Goal: Information Seeking & Learning: Check status

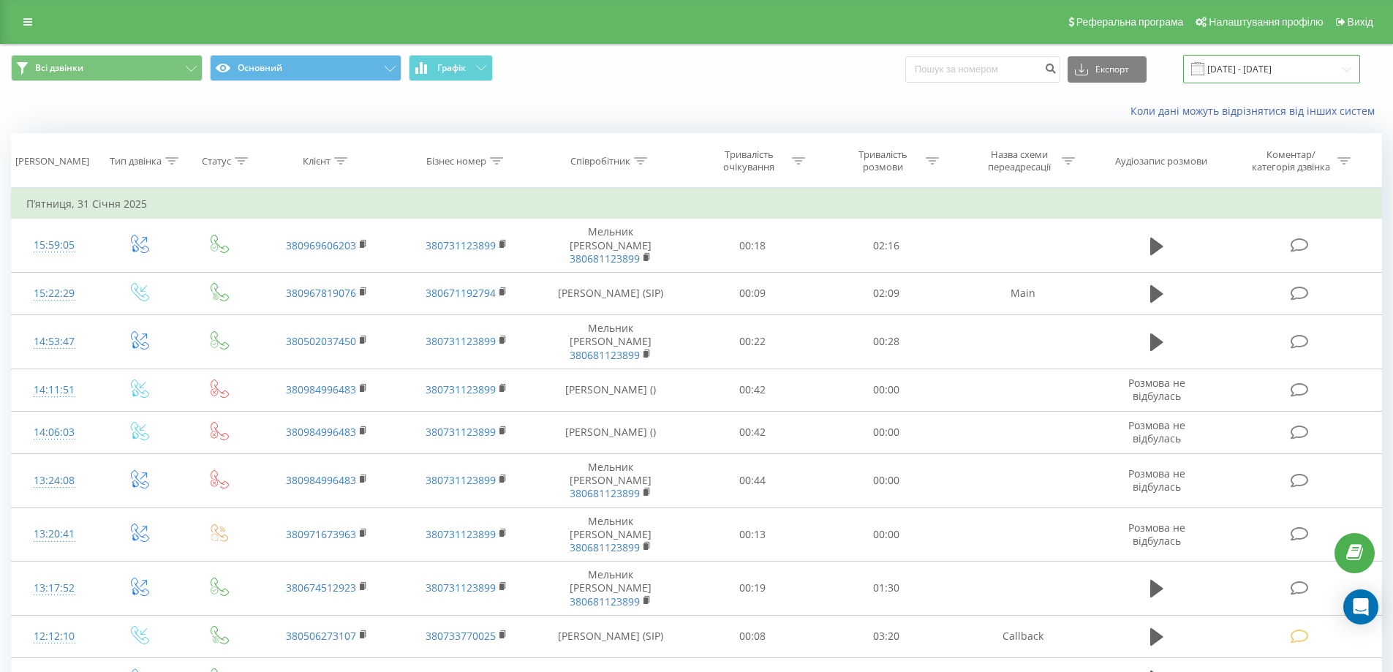
click at [1239, 72] on input "[DATE] - [DATE]" at bounding box center [1271, 69] width 177 height 29
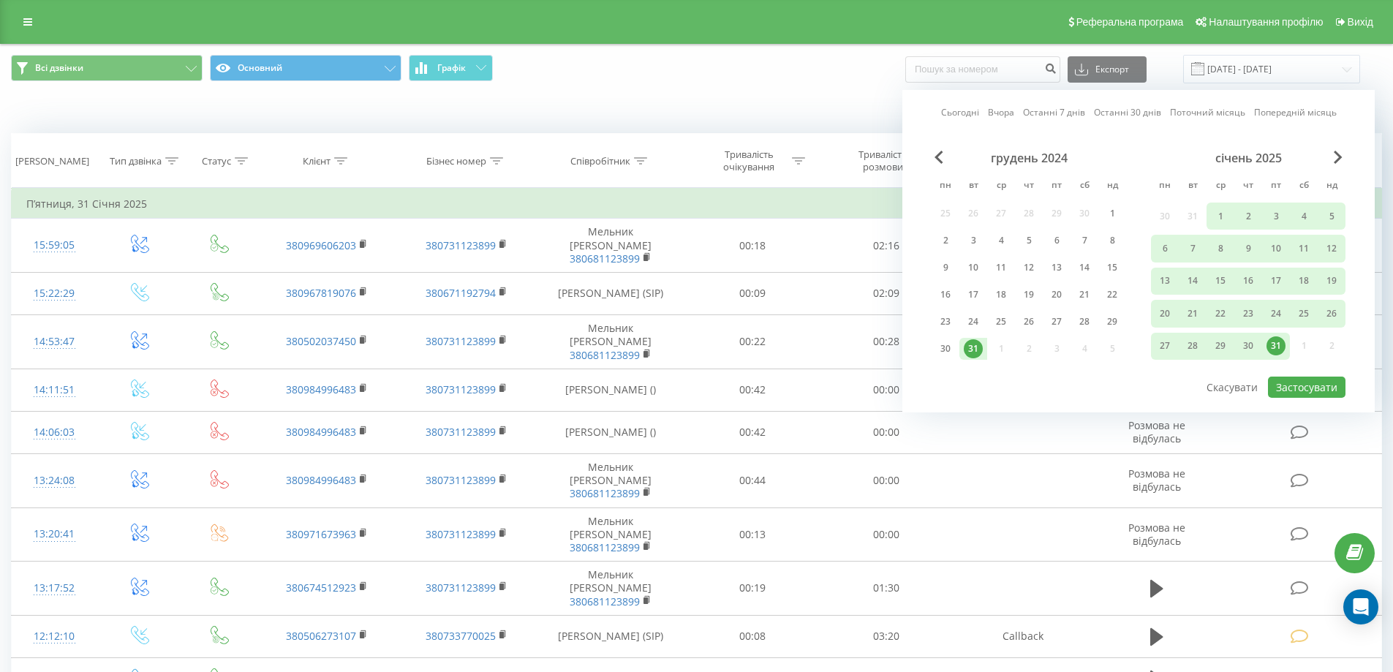
click at [964, 108] on link "Сьогодні" at bounding box center [960, 112] width 38 height 14
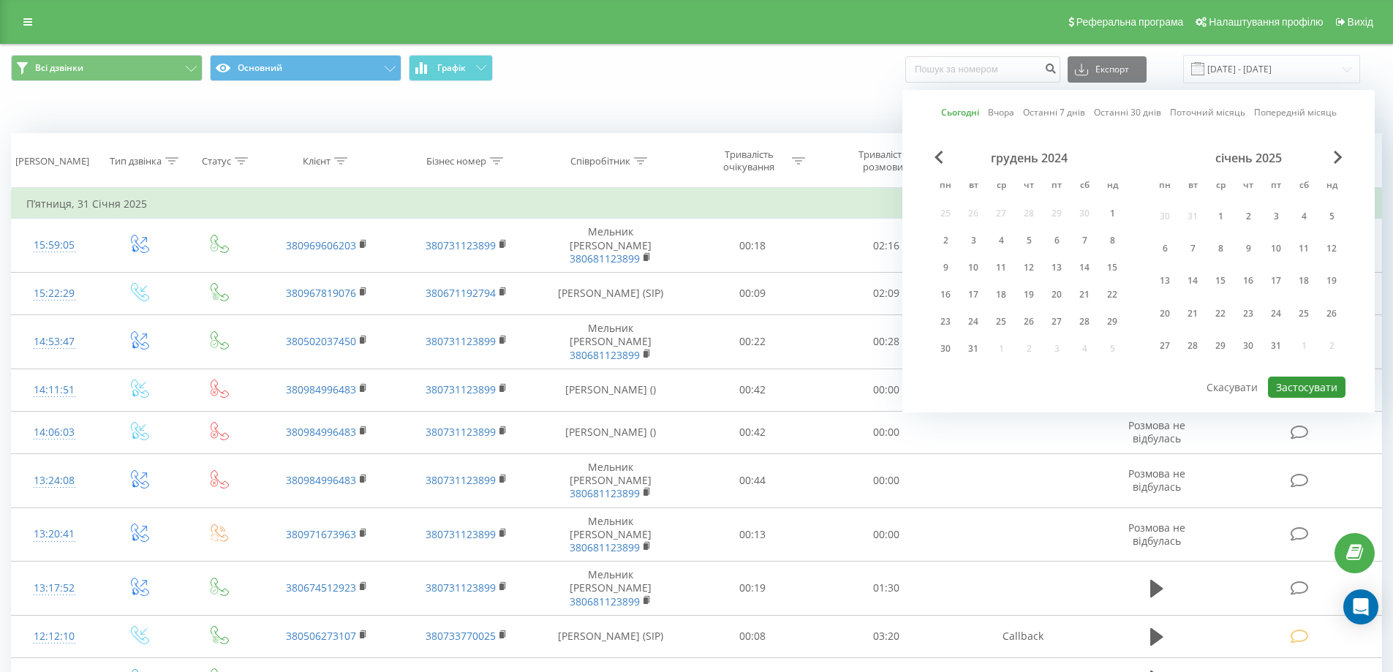
click at [1296, 383] on button "Застосувати" at bounding box center [1307, 387] width 78 height 21
type input "[DATE] - [DATE]"
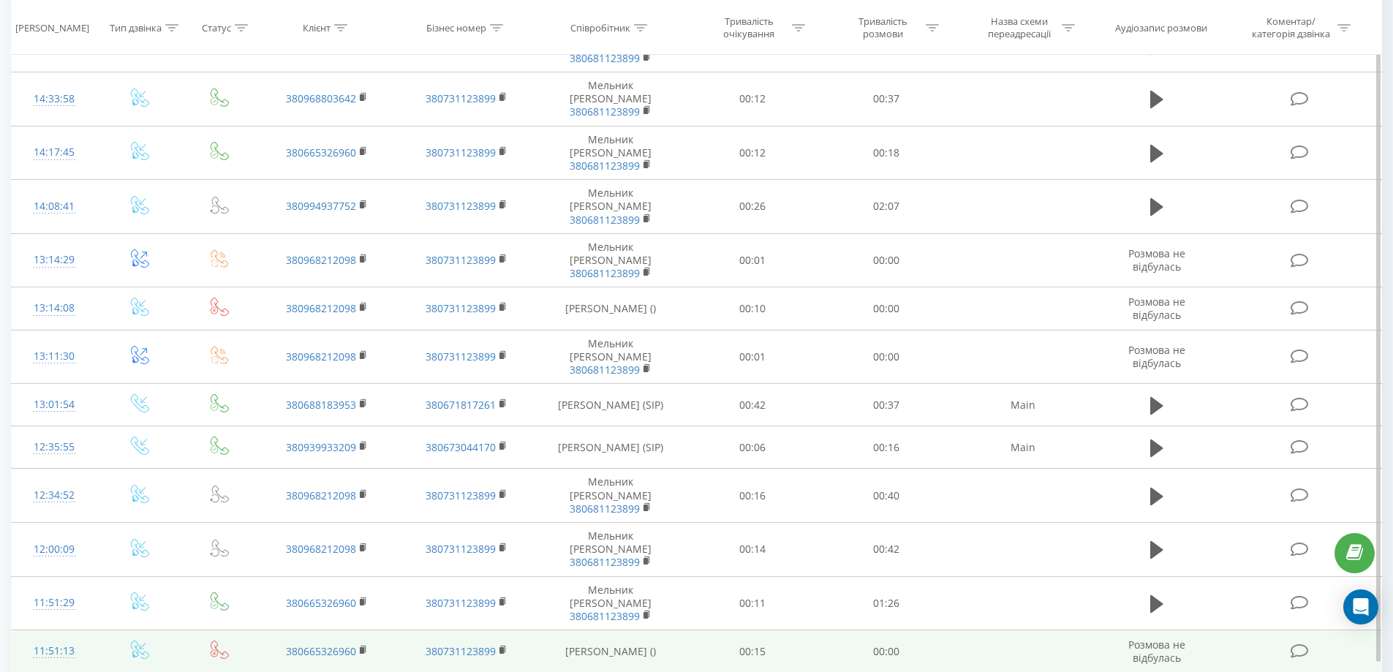
scroll to position [666, 0]
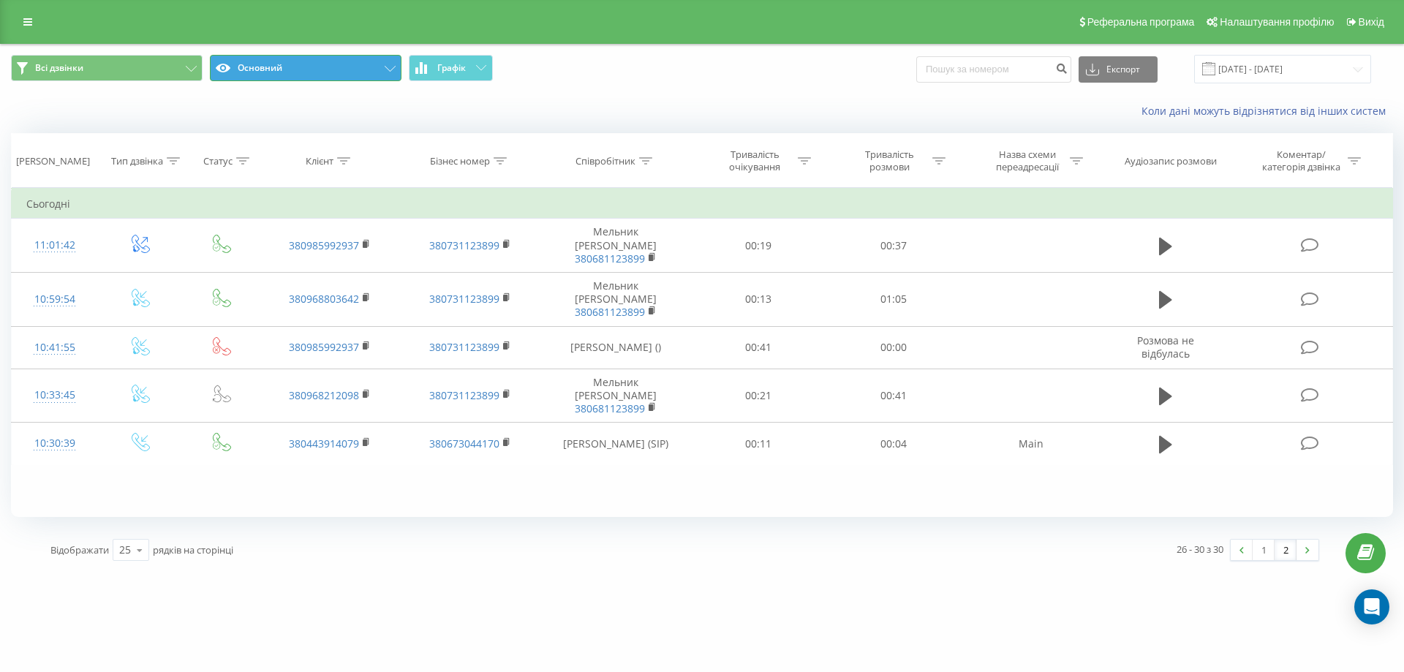
click at [335, 61] on button "Основний" at bounding box center [306, 68] width 192 height 26
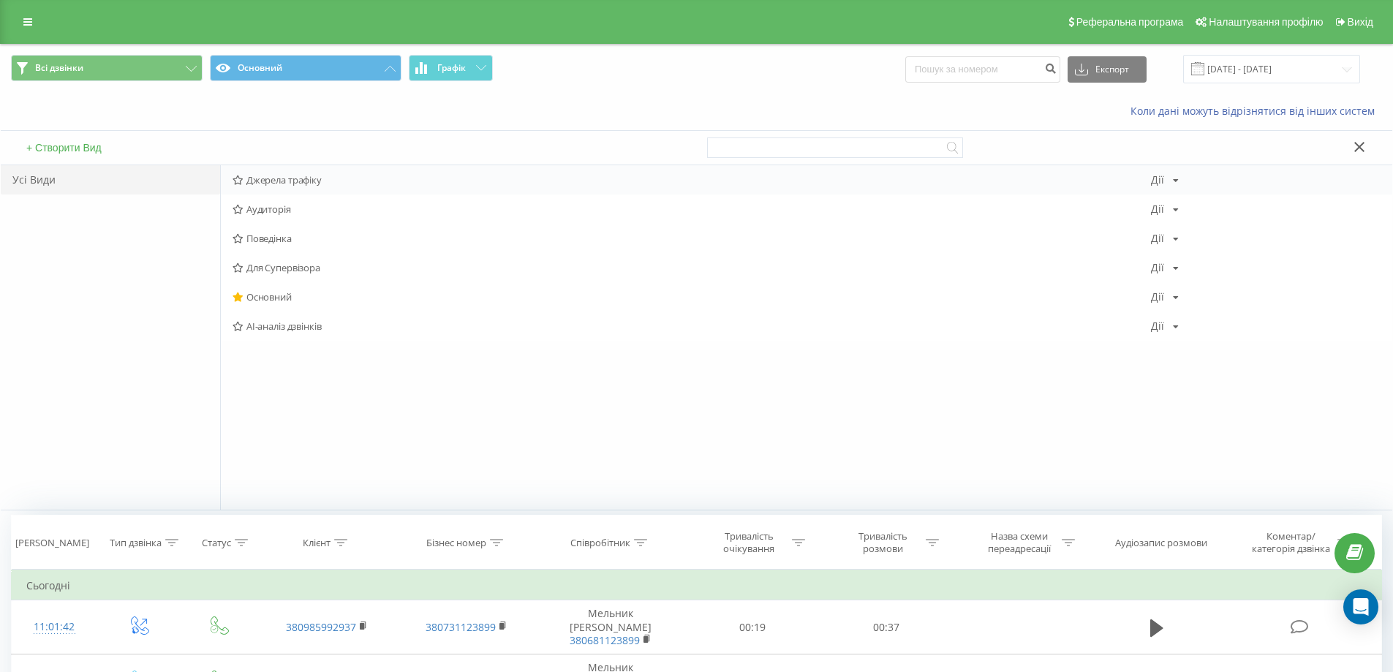
click at [297, 178] on span "Джерела трафіку" at bounding box center [692, 180] width 919 height 10
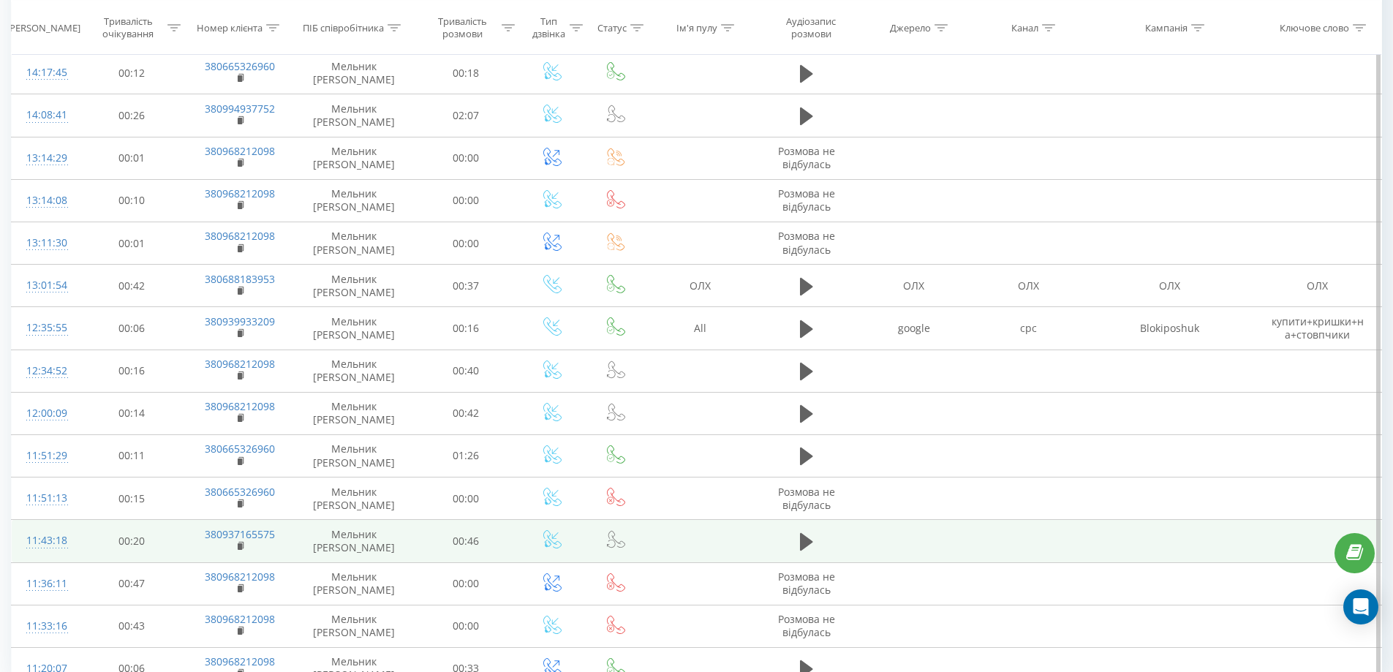
scroll to position [666, 0]
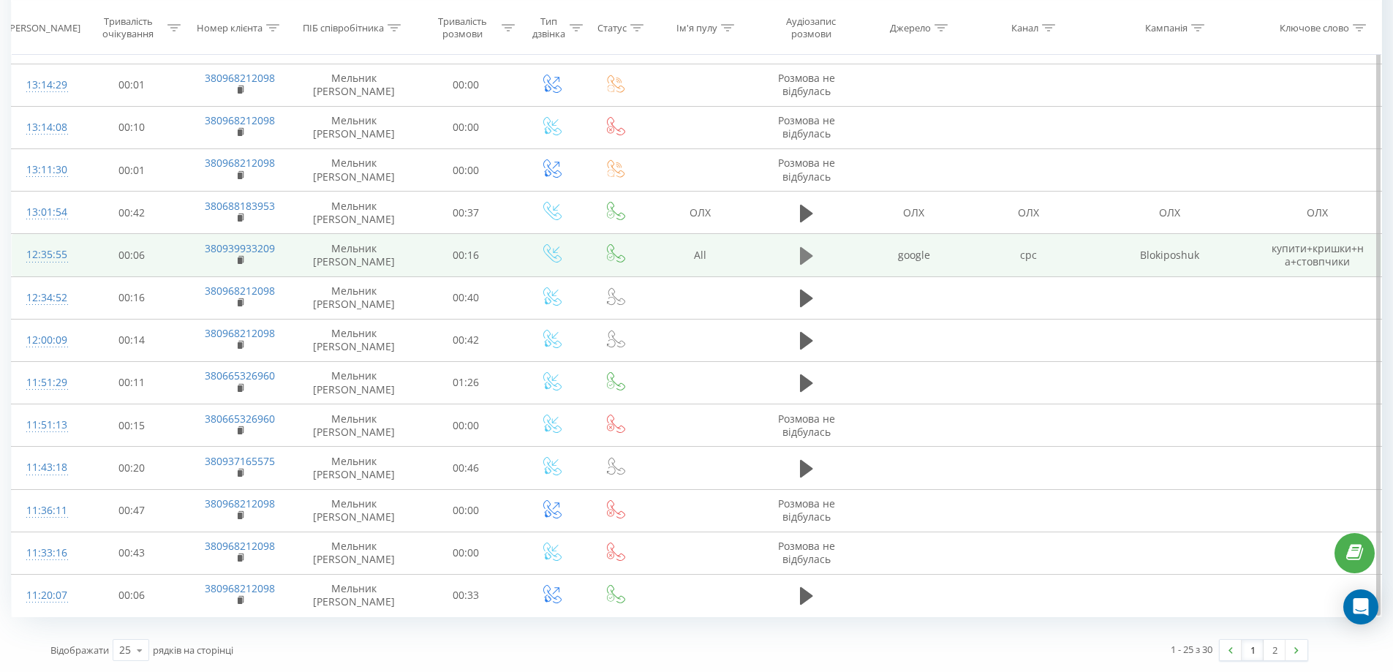
click at [799, 261] on button at bounding box center [807, 256] width 22 height 22
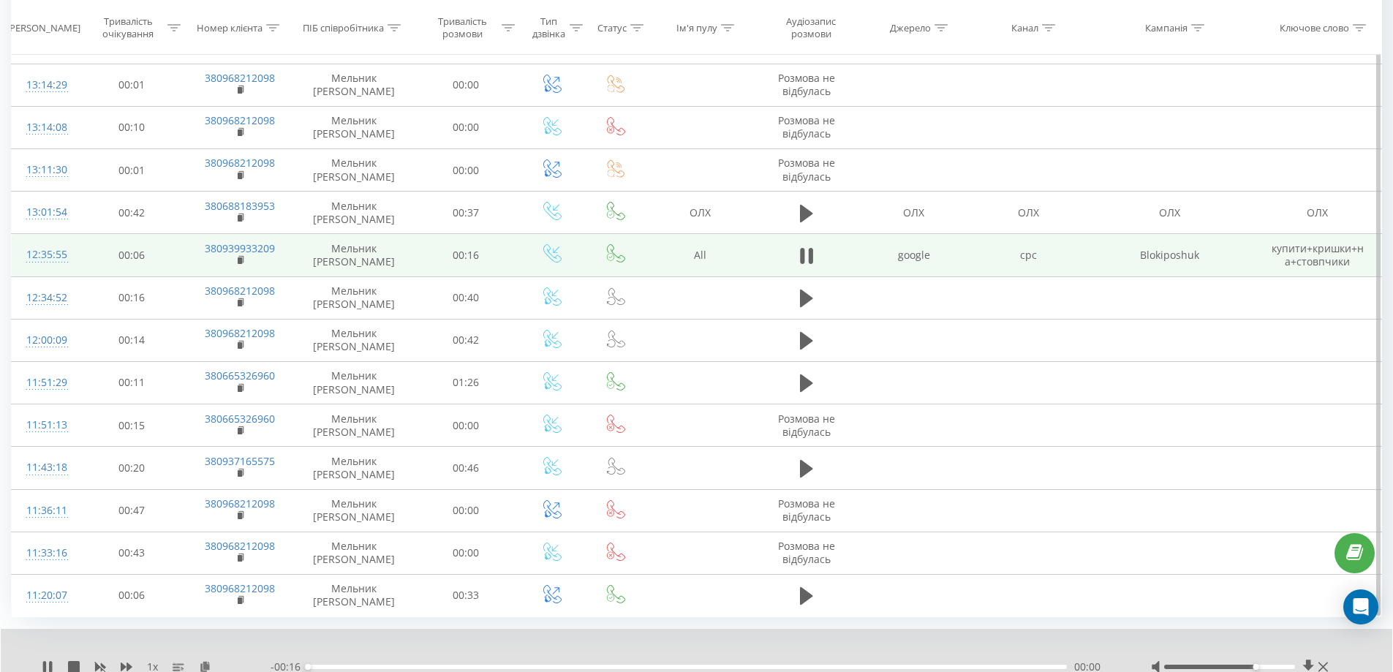
click at [1251, 666] on div at bounding box center [1229, 667] width 131 height 4
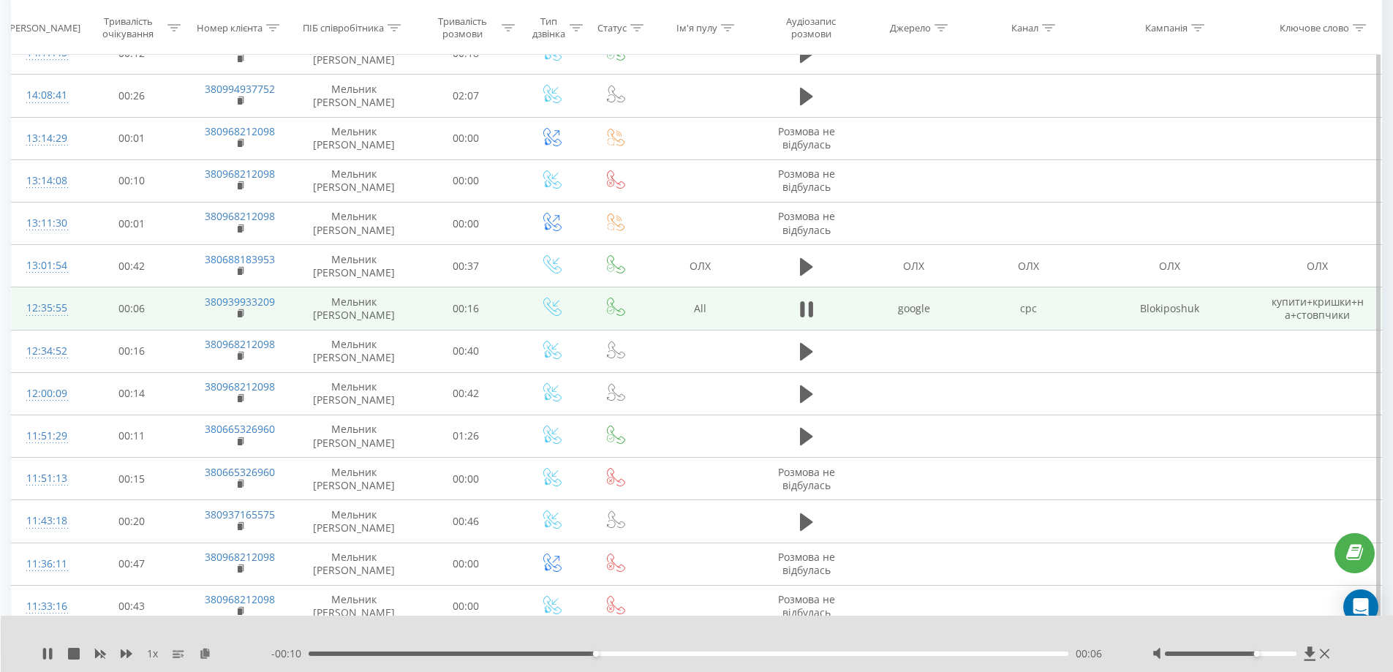
scroll to position [592, 0]
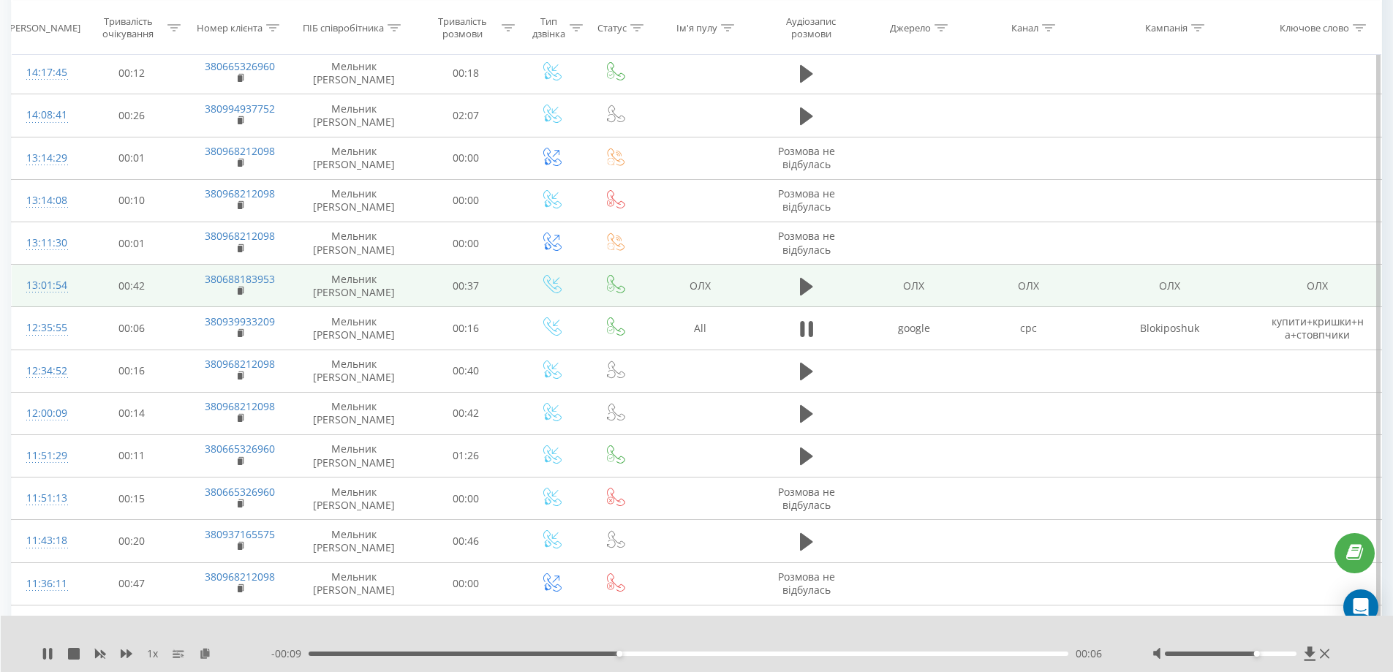
click at [792, 282] on td at bounding box center [807, 286] width 102 height 42
click at [807, 285] on icon at bounding box center [806, 287] width 13 height 18
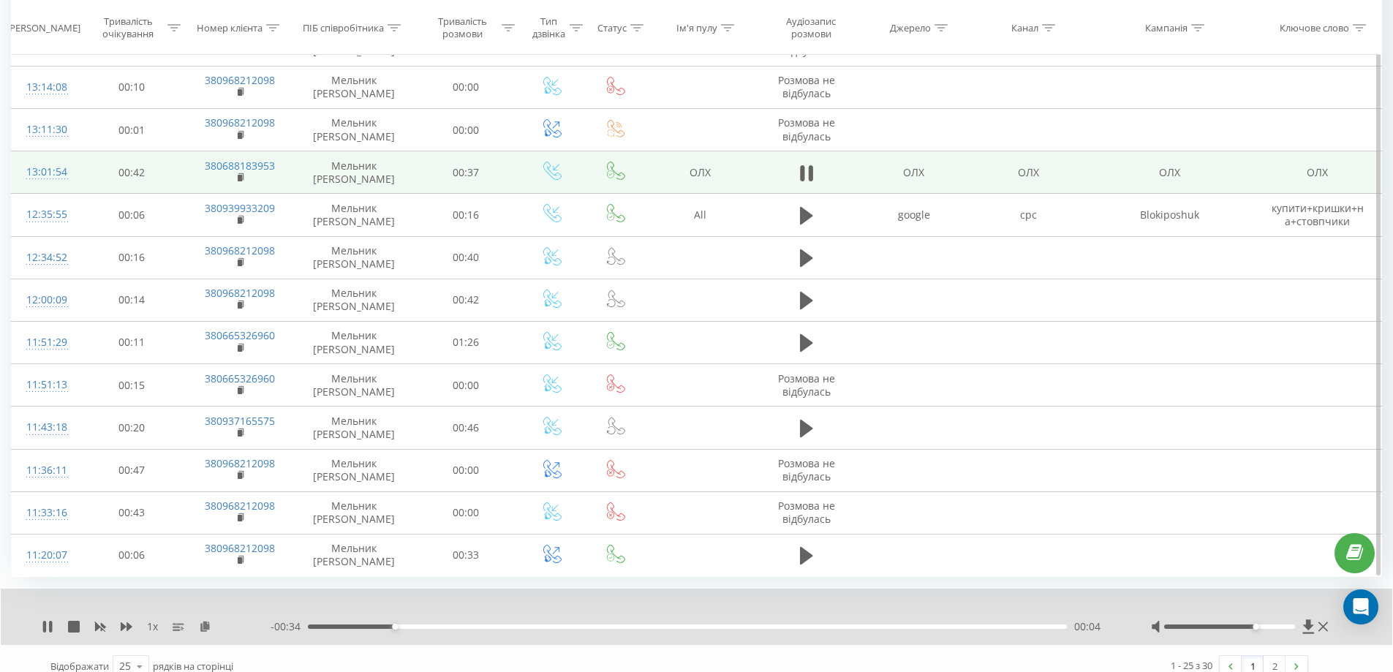
scroll to position [722, 0]
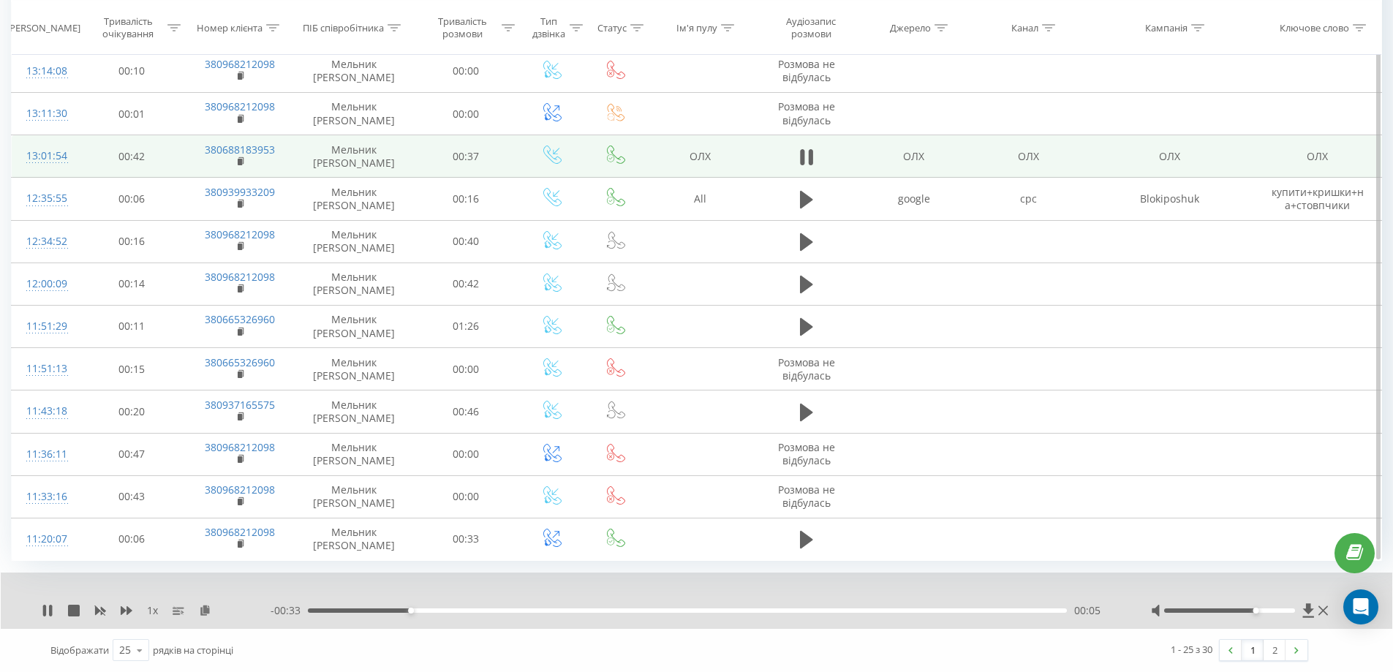
click at [1252, 650] on link "1" at bounding box center [1253, 650] width 22 height 20
click at [1278, 650] on link "2" at bounding box center [1275, 650] width 22 height 20
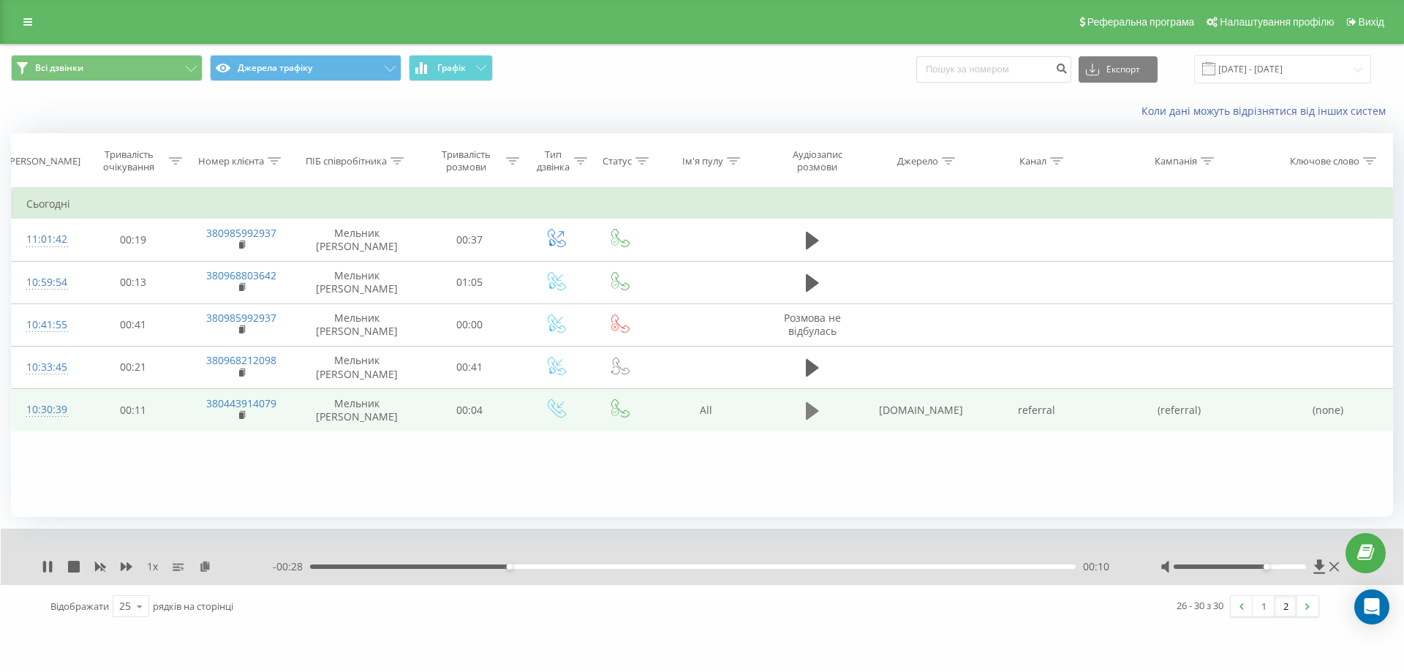
click at [822, 416] on button at bounding box center [813, 411] width 22 height 22
click at [813, 407] on icon at bounding box center [812, 411] width 13 height 20
